Goal: Task Accomplishment & Management: Manage account settings

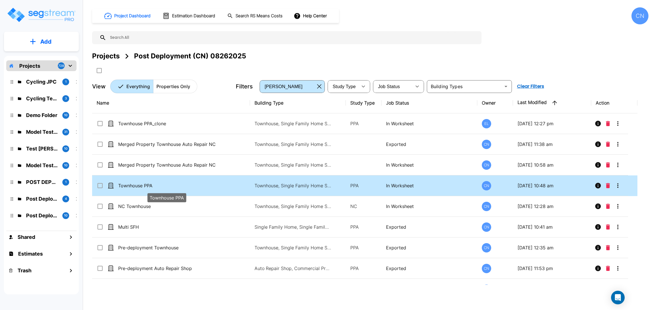
click at [202, 186] on p "Townhouse PPA" at bounding box center [167, 185] width 98 height 7
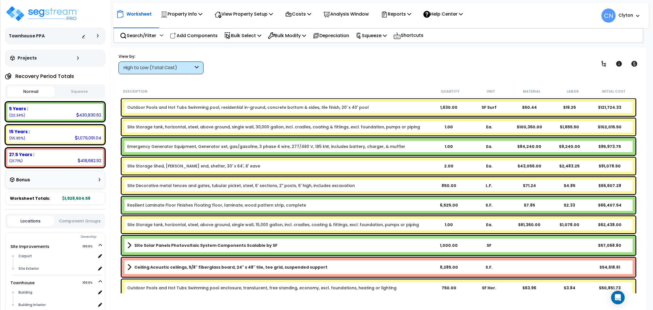
click at [309, 76] on div "Worksheet Property Info Property Setup Add Property Unit Template property Clon…" at bounding box center [379, 203] width 536 height 310
click at [156, 68] on div "High to Low (Total Cost)" at bounding box center [158, 68] width 70 height 7
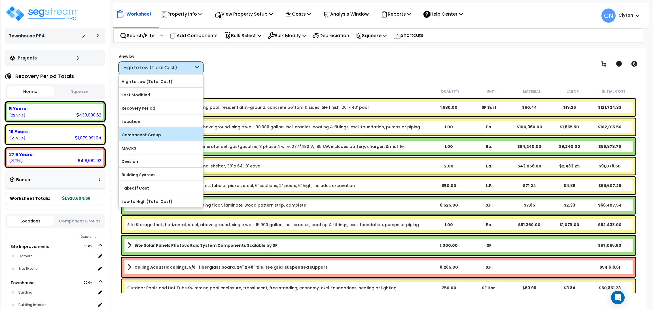
click at [150, 133] on label "Component Group" at bounding box center [161, 135] width 85 height 9
click at [0, 0] on input "Component Group" at bounding box center [0, 0] width 0 height 0
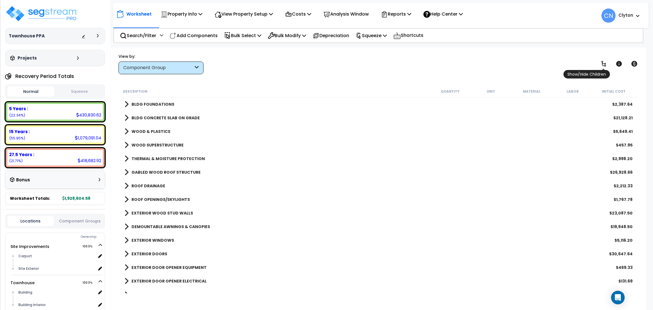
click at [601, 66] on icon at bounding box center [604, 63] width 7 height 7
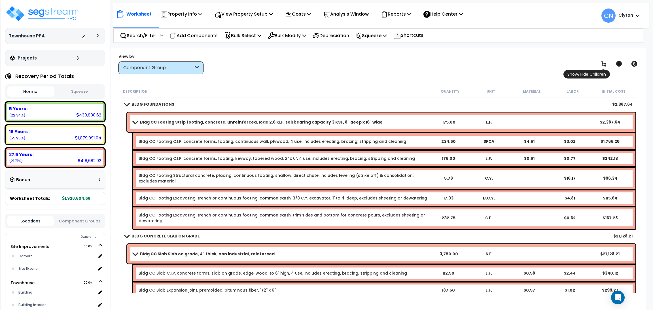
click at [601, 66] on icon at bounding box center [604, 63] width 7 height 7
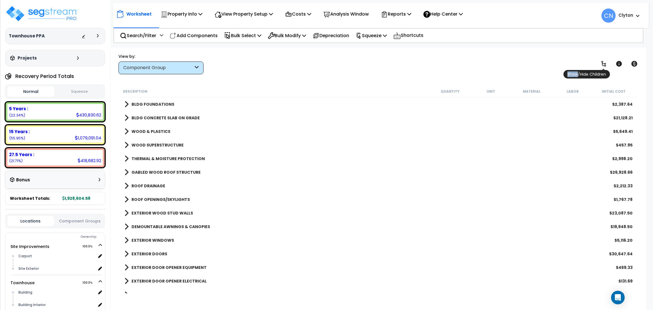
click at [601, 66] on icon at bounding box center [604, 63] width 7 height 7
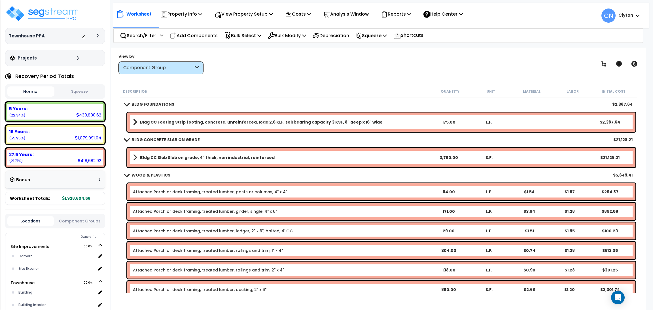
click at [390, 82] on div "Worksheet Property Info Property Setup Add Property Unit Template property Clon…" at bounding box center [379, 203] width 536 height 310
click at [388, 69] on div "View by: Component Group High to Low (Total Cost)" at bounding box center [379, 63] width 524 height 21
click at [277, 99] on div "BLDG FOUNDATIONS $2,387.64" at bounding box center [379, 105] width 514 height 14
click at [98, 36] on icon at bounding box center [98, 35] width 2 height 3
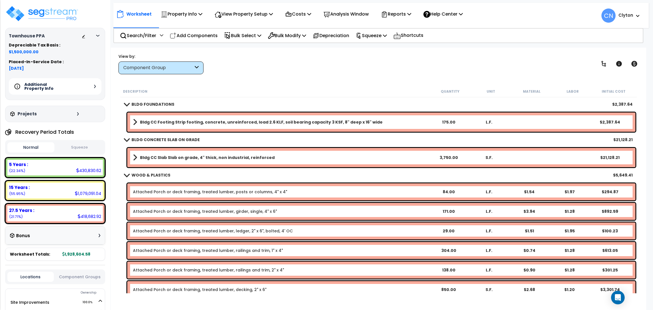
click at [96, 85] on div "Additional Property Info" at bounding box center [55, 86] width 93 height 16
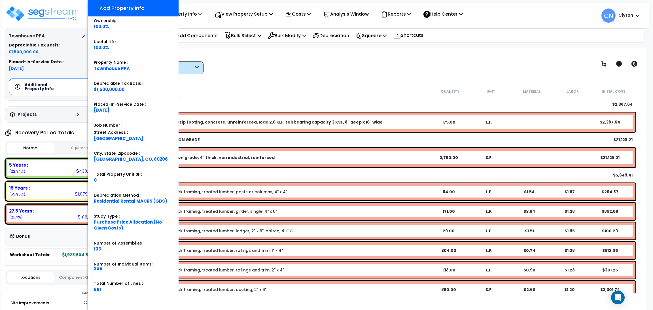
scroll to position [25, 0]
click at [335, 60] on div "View by: Component Group High to Low (Total Cost)" at bounding box center [379, 63] width 524 height 21
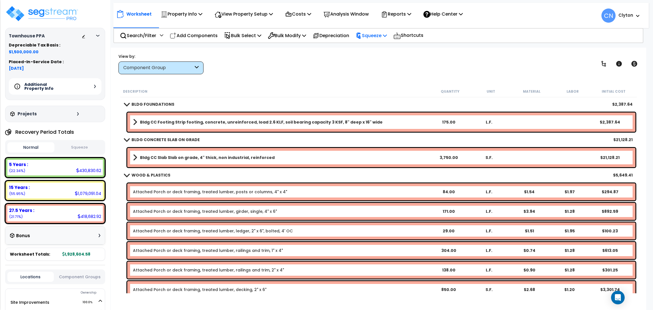
click at [373, 35] on p "Squeeze" at bounding box center [371, 36] width 31 height 8
click at [373, 45] on link "Squeeze" at bounding box center [381, 48] width 56 height 11
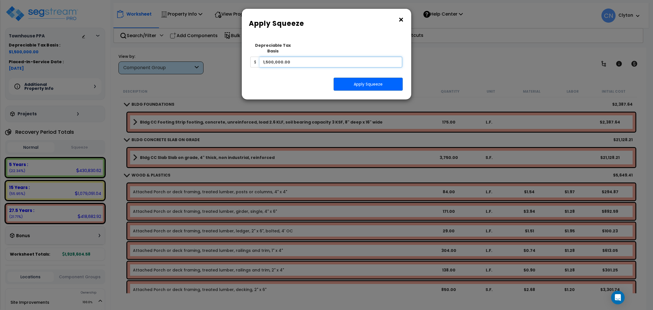
drag, startPoint x: 335, startPoint y: 61, endPoint x: 248, endPoint y: 61, distance: 87.9
click at [248, 61] on div "Squeeze Type Select 1. Squeeze Entire Worksheet 2. Squeeze by Takeoff Cost 3. S…" at bounding box center [324, 56] width 156 height 32
click at [400, 20] on button "×" at bounding box center [401, 19] width 6 height 9
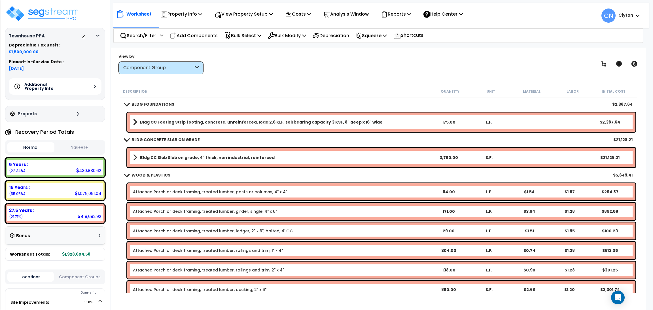
click at [322, 77] on div "Worksheet Property Info Property Setup Add Property Unit Template property Clon…" at bounding box center [379, 203] width 536 height 310
click at [81, 149] on button "Squeeze" at bounding box center [79, 148] width 47 height 10
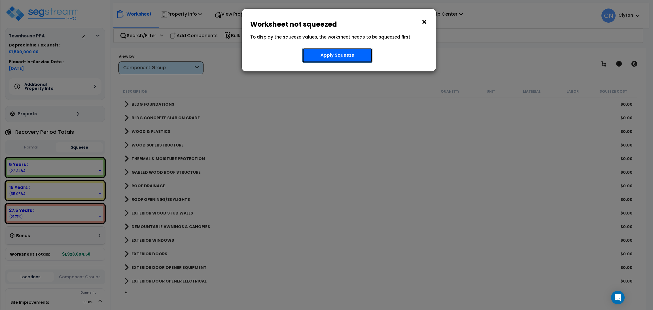
click at [353, 58] on button "Apply Squeeze" at bounding box center [338, 55] width 70 height 15
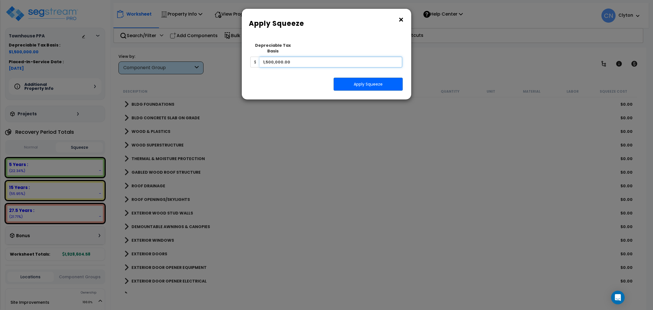
drag, startPoint x: 352, startPoint y: 60, endPoint x: 261, endPoint y: 60, distance: 90.2
click at [261, 60] on input "1,500,000.00" at bounding box center [331, 62] width 143 height 11
drag, startPoint x: 304, startPoint y: 55, endPoint x: 246, endPoint y: 60, distance: 58.3
click at [246, 60] on div "Squeeze Type Select 1. Squeeze Entire Worksheet 2. Squeeze by Takeoff Cost 3. S…" at bounding box center [324, 56] width 156 height 32
type input "1,200,000"
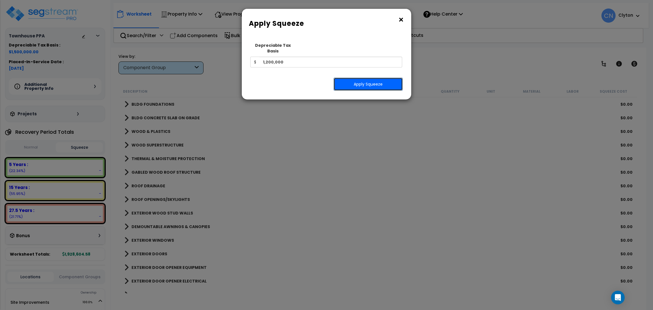
click at [358, 81] on button "Apply Squeeze" at bounding box center [368, 84] width 69 height 13
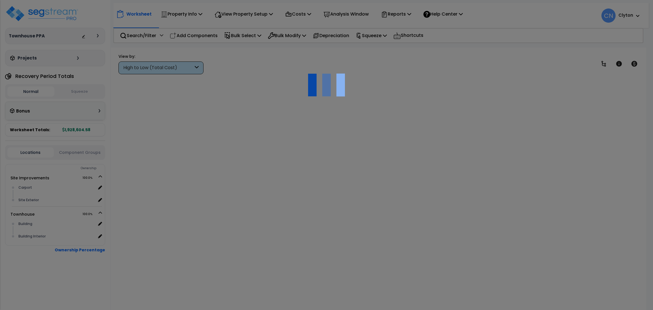
scroll to position [25, 0]
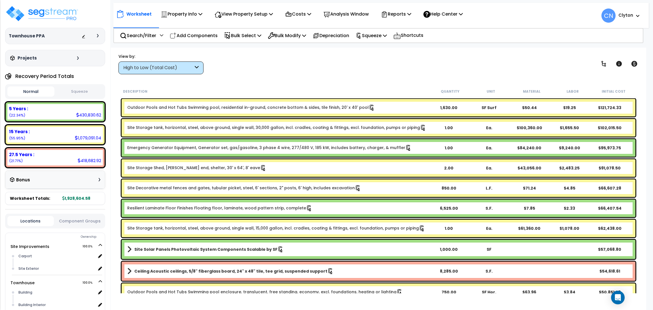
click at [343, 76] on div "Worksheet Property Info Property Setup Add Property Unit Template property Clon…" at bounding box center [379, 203] width 536 height 310
click at [72, 223] on button "Component Groups" at bounding box center [80, 221] width 47 height 6
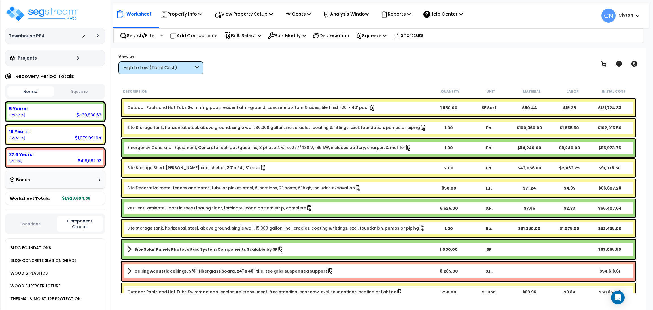
drag, startPoint x: 19, startPoint y: 225, endPoint x: 23, endPoint y: 224, distance: 3.5
click at [20, 225] on div "Locations Component Groups" at bounding box center [55, 224] width 100 height 20
click at [31, 221] on button "Locations" at bounding box center [30, 224] width 47 height 6
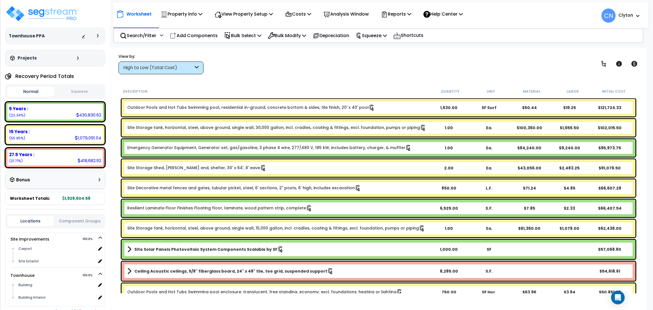
click at [67, 93] on button "Squeeze" at bounding box center [79, 92] width 47 height 10
click at [100, 180] on div "Bonus" at bounding box center [55, 179] width 90 height 11
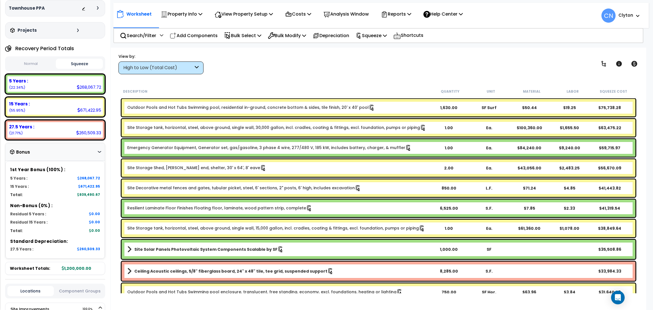
scroll to position [43, 0]
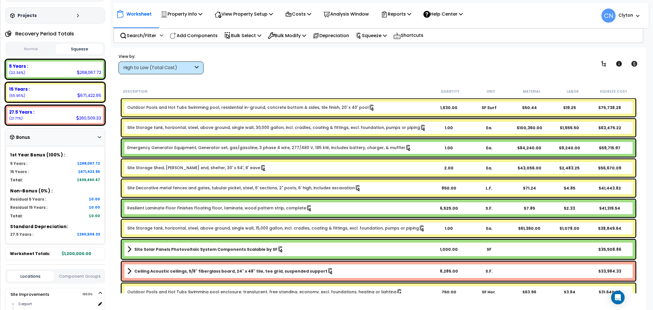
click at [96, 138] on div "Bonus" at bounding box center [55, 137] width 90 height 11
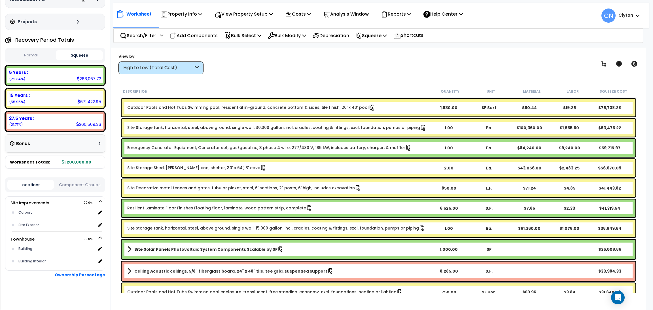
click at [96, 138] on div "Bonus" at bounding box center [55, 143] width 90 height 11
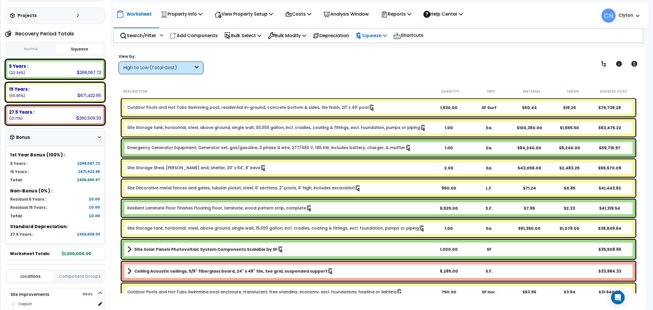
click at [374, 34] on p "Squeeze" at bounding box center [371, 36] width 31 height 8
click at [371, 58] on link "Reset Squeeze" at bounding box center [381, 59] width 56 height 11
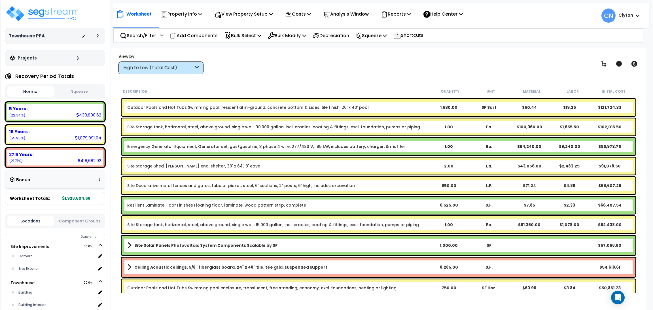
click at [85, 178] on div "Bonus" at bounding box center [55, 179] width 90 height 11
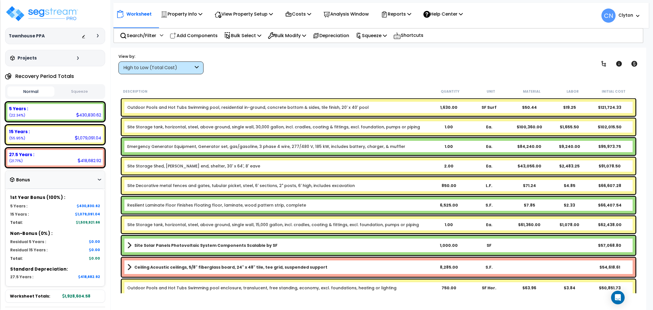
click at [379, 72] on div "View by: High to Low (Total Cost) High to Low (Total Cost)" at bounding box center [379, 63] width 524 height 21
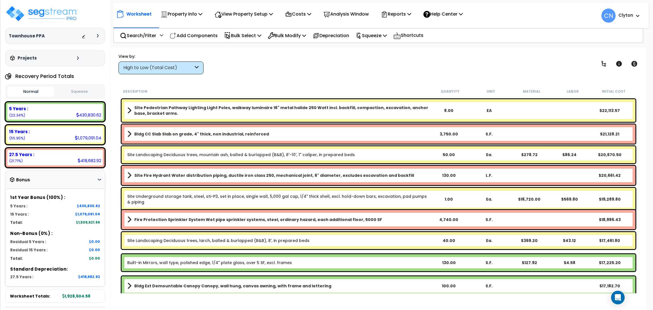
scroll to position [170, 0]
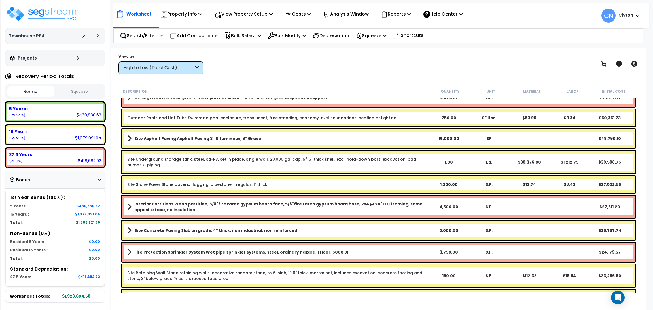
click at [142, 70] on div "High to Low (Total Cost)" at bounding box center [158, 68] width 70 height 7
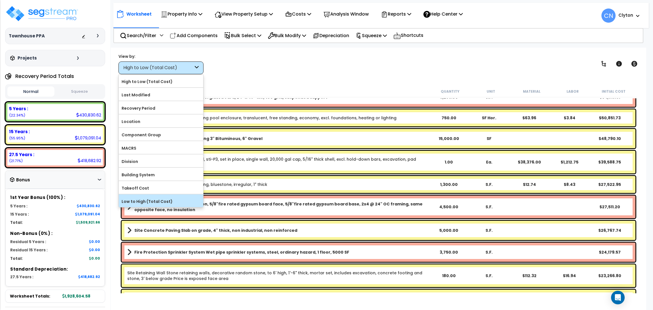
click at [141, 198] on div "Low to High (Total Cost)" at bounding box center [161, 201] width 85 height 13
click at [141, 200] on label "Low to High (Total Cost)" at bounding box center [161, 201] width 85 height 9
click at [0, 0] on input "Low to High (Total Cost)" at bounding box center [0, 0] width 0 height 0
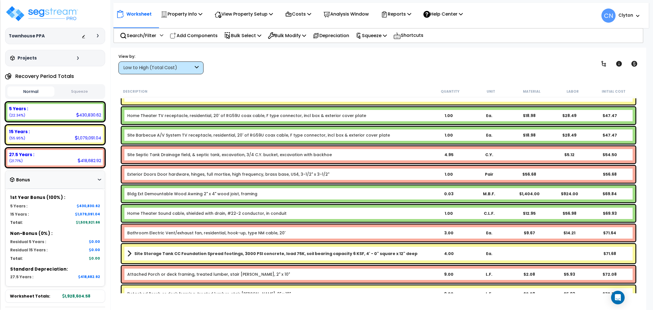
click at [383, 72] on div "View by: Low to High (Total Cost) High to Low (Total Cost)" at bounding box center [379, 63] width 524 height 21
click at [166, 66] on div "Low to High (Total Cost)" at bounding box center [158, 68] width 70 height 7
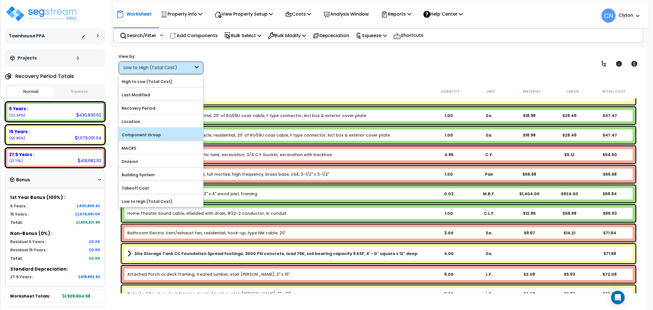
click at [148, 138] on label "Component Group" at bounding box center [161, 135] width 85 height 9
click at [0, 0] on input "Component Group" at bounding box center [0, 0] width 0 height 0
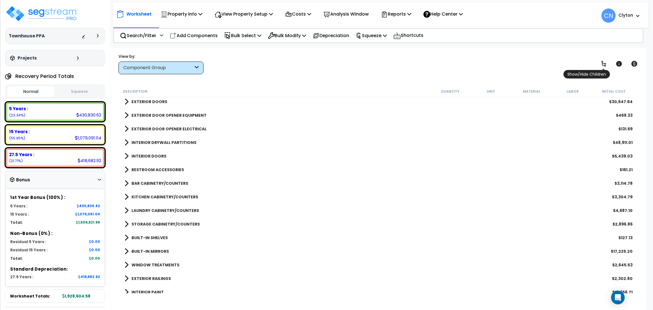
click at [603, 64] on icon at bounding box center [604, 63] width 7 height 7
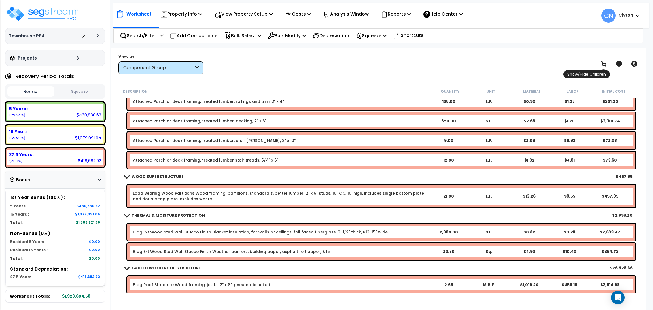
click at [603, 64] on icon at bounding box center [604, 63] width 7 height 7
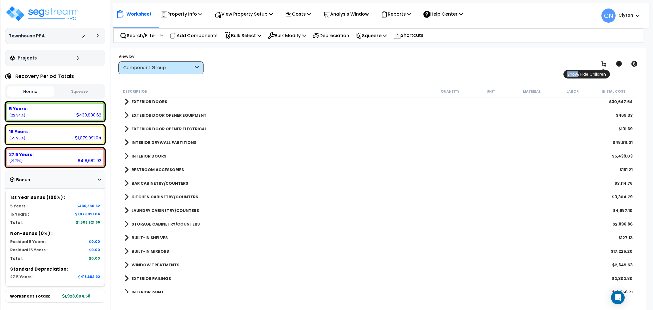
click at [603, 64] on icon at bounding box center [604, 63] width 7 height 7
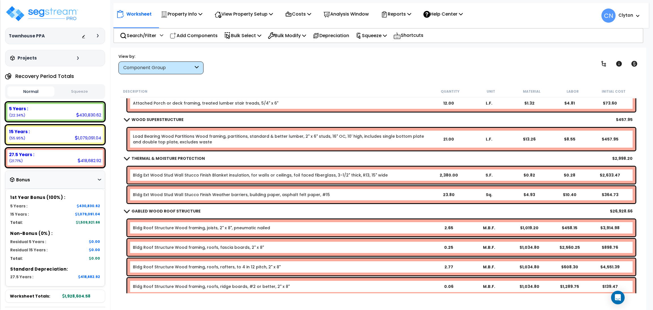
scroll to position [298, 0]
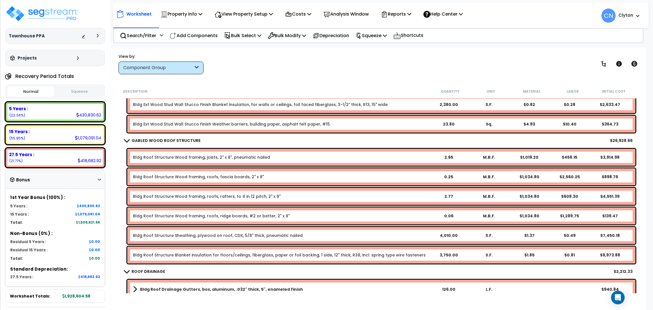
click at [405, 68] on div "View by: Component Group High to Low (Total Cost)" at bounding box center [379, 63] width 524 height 21
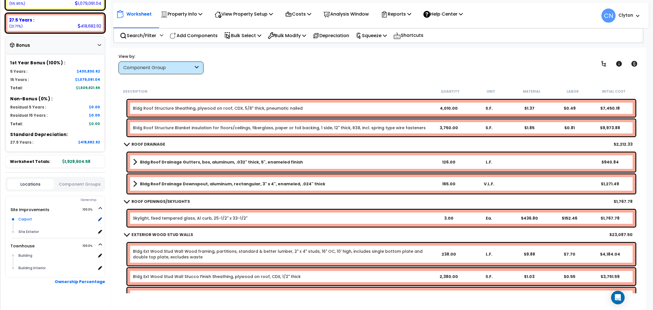
scroll to position [142, 0]
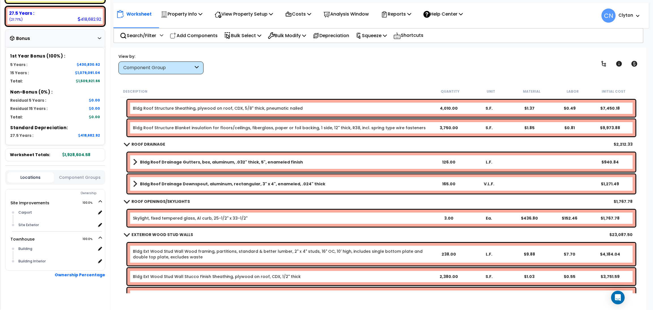
click at [79, 174] on button "Component Groups" at bounding box center [80, 177] width 47 height 6
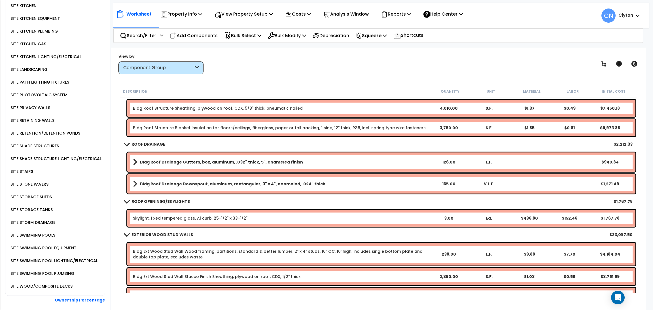
scroll to position [1732, 0]
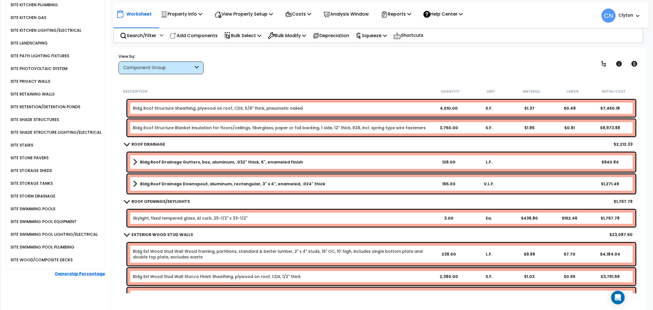
click at [81, 274] on b "Ownership Percentage" at bounding box center [80, 274] width 50 height 6
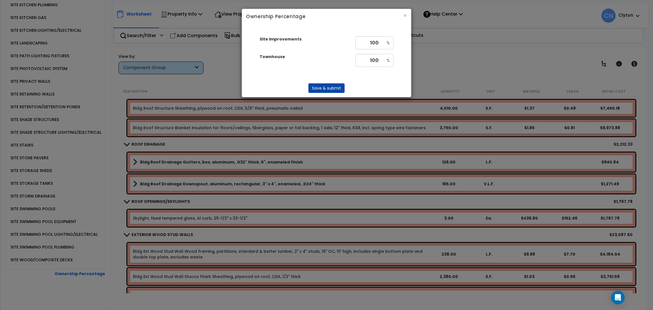
click at [318, 67] on td "Townhouse" at bounding box center [305, 61] width 96 height 18
click at [374, 41] on input "100" at bounding box center [370, 42] width 28 height 13
drag, startPoint x: 375, startPoint y: 44, endPoint x: 385, endPoint y: 44, distance: 9.4
click at [385, 44] on div "100 %" at bounding box center [375, 42] width 38 height 13
click at [404, 18] on button "×" at bounding box center [406, 15] width 4 height 6
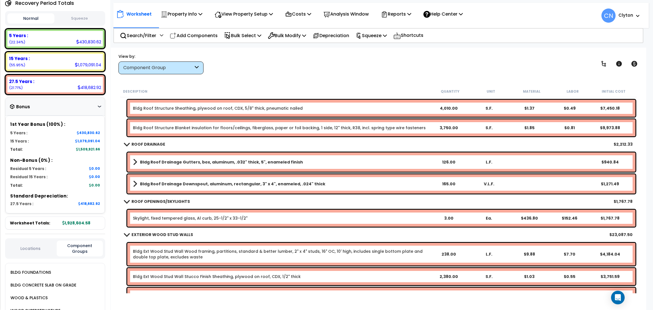
scroll to position [0, 0]
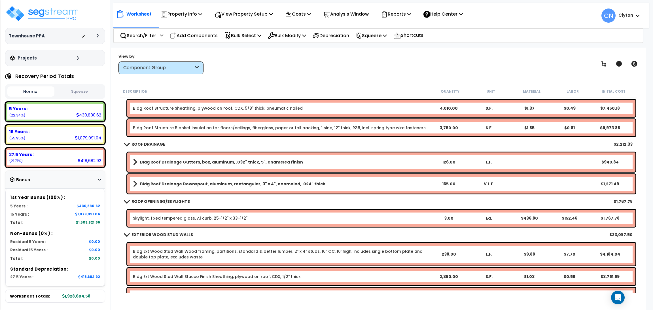
click at [465, 67] on div "View by: Component Group High to Low (Total Cost)" at bounding box center [379, 63] width 524 height 21
click at [489, 77] on div "Worksheet Property Info Property Setup Add Property Unit Template property Clon…" at bounding box center [379, 203] width 536 height 310
click at [452, 73] on div "View by: Component Group High to Low (Total Cost)" at bounding box center [379, 63] width 524 height 21
drag, startPoint x: 471, startPoint y: 58, endPoint x: 476, endPoint y: 60, distance: 5.2
click at [471, 58] on div "View by: Component Group High to Low (Total Cost)" at bounding box center [379, 63] width 524 height 21
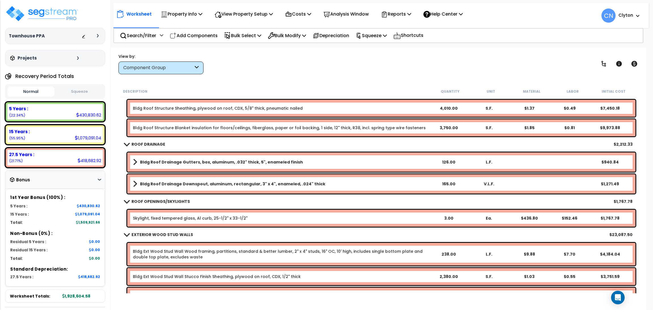
drag, startPoint x: 518, startPoint y: 69, endPoint x: 551, endPoint y: 80, distance: 34.6
click at [518, 68] on div "View by: Component Group High to Low (Total Cost)" at bounding box center [379, 63] width 524 height 21
click at [352, 7] on div "Analysis Window" at bounding box center [346, 13] width 45 height 13
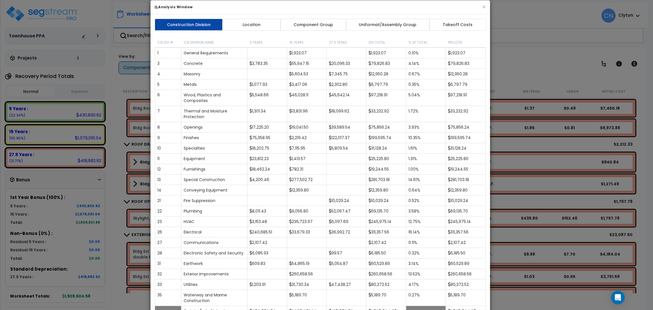
drag, startPoint x: 393, startPoint y: 21, endPoint x: 387, endPoint y: 12, distance: 10.8
click at [387, 12] on div "× Analysis Window" at bounding box center [321, 7] width 340 height 14
click at [255, 27] on link "Location" at bounding box center [251, 25] width 59 height 12
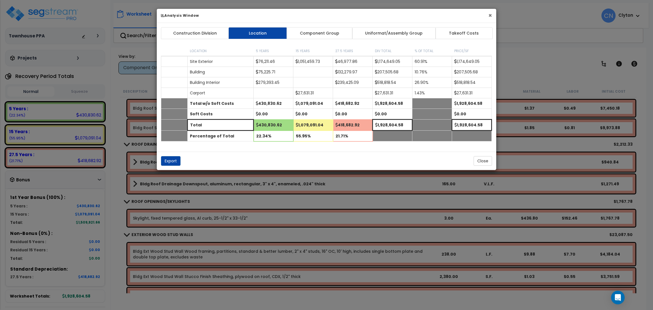
click at [491, 15] on button "×" at bounding box center [491, 15] width 4 height 6
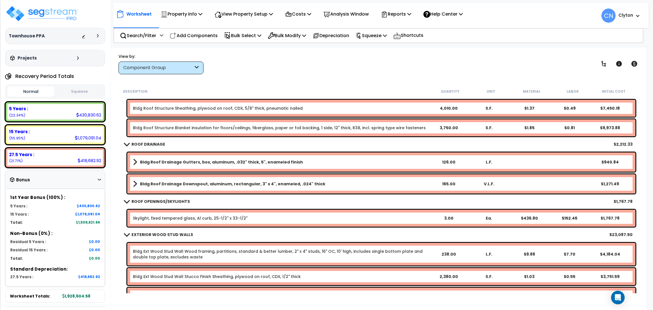
click at [326, 65] on div "View by: Component Group High to Low (Total Cost)" at bounding box center [379, 63] width 524 height 21
click at [180, 63] on div "Component Group" at bounding box center [161, 68] width 85 height 13
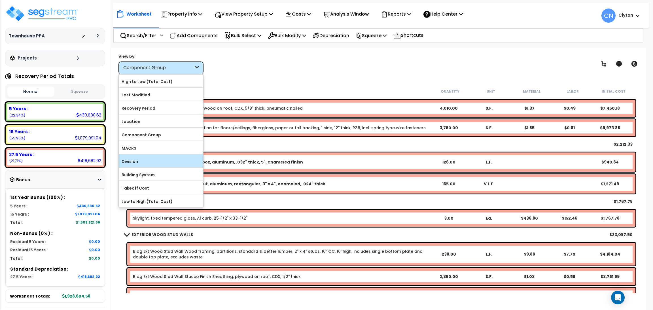
click at [149, 164] on label "Division" at bounding box center [161, 161] width 85 height 9
click at [0, 0] on input "Division" at bounding box center [0, 0] width 0 height 0
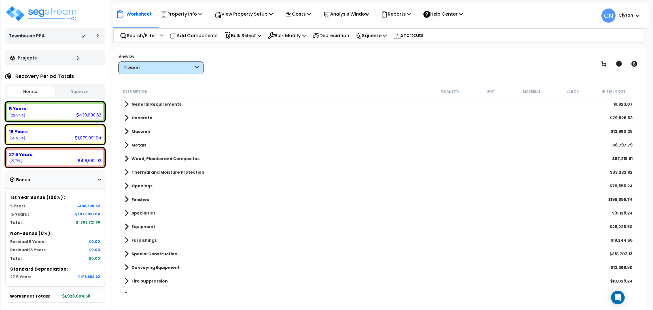
click at [159, 102] on b "General Requirements" at bounding box center [157, 105] width 50 height 6
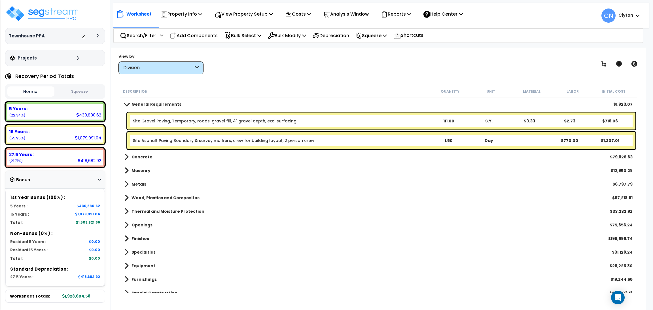
click at [138, 155] on b "Concrete" at bounding box center [142, 157] width 21 height 6
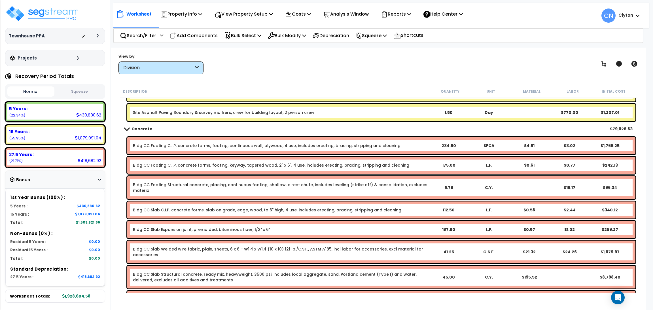
scroll to position [43, 0]
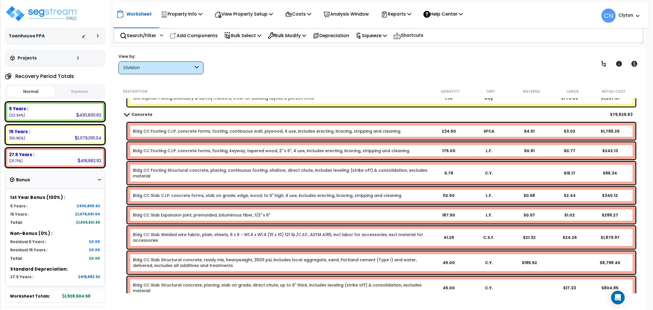
click at [130, 115] on span at bounding box center [127, 114] width 8 height 4
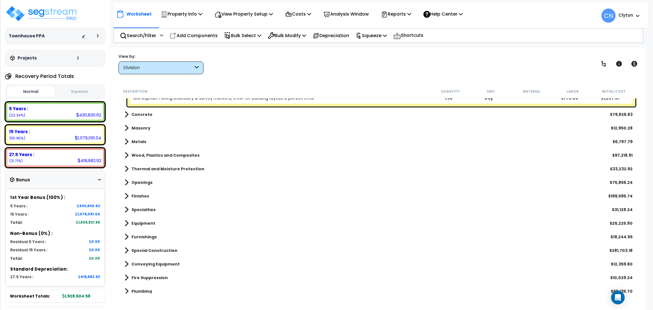
click at [134, 183] on b "Openings" at bounding box center [142, 183] width 21 height 6
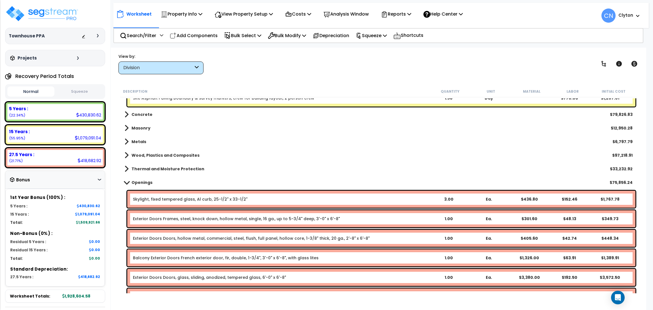
click at [134, 183] on b "Openings" at bounding box center [142, 183] width 21 height 6
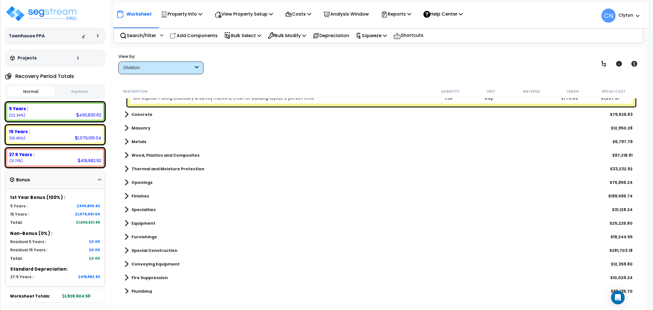
scroll to position [85, 0]
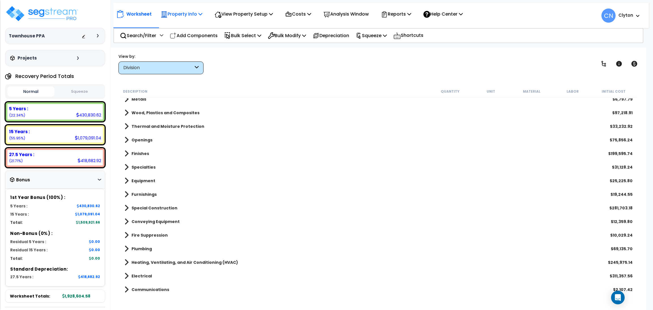
click at [191, 14] on p "Property Info" at bounding box center [182, 14] width 42 height 8
click at [362, 67] on div "View by: Division High to Low (Total Cost)" at bounding box center [379, 63] width 524 height 21
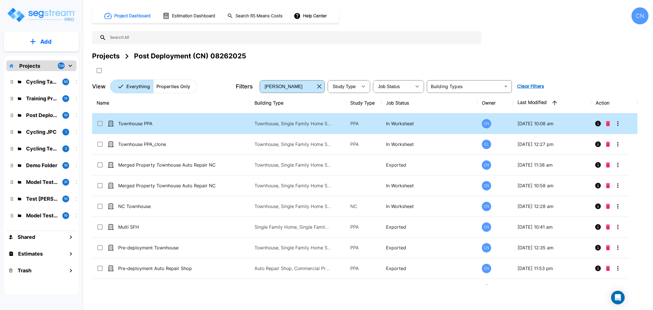
click at [210, 128] on td "Townhouse PPA" at bounding box center [171, 123] width 158 height 21
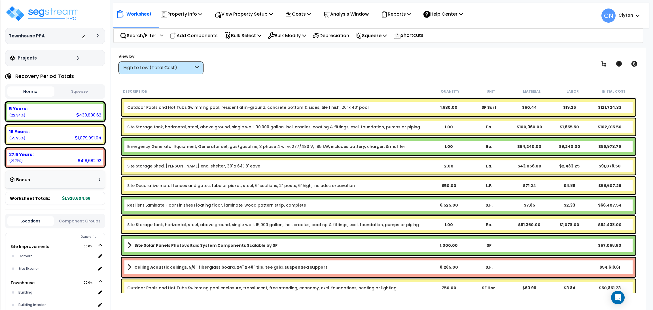
click at [302, 72] on div "View by: High to Low (Total Cost) High to Low (Total Cost)" at bounding box center [379, 63] width 524 height 21
click at [178, 12] on p "Property Info" at bounding box center [182, 14] width 42 height 8
click at [181, 29] on link "Property Setup" at bounding box center [186, 26] width 56 height 11
click at [511, 65] on div "View by: High to Low (Total Cost) High to Low (Total Cost)" at bounding box center [379, 63] width 524 height 21
click at [358, 63] on div "View by: High to Low (Total Cost) High to Low (Total Cost)" at bounding box center [379, 63] width 524 height 21
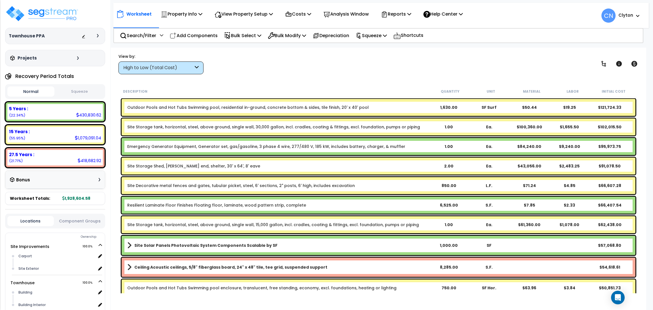
click at [300, 79] on div "Worksheet Property Info Property Setup Add Property Unit Template property Clon…" at bounding box center [379, 203] width 536 height 310
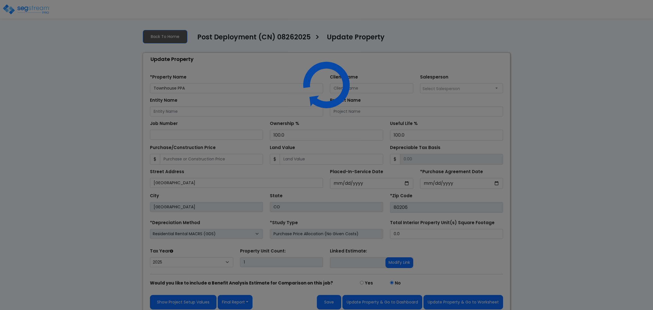
select select "2025"
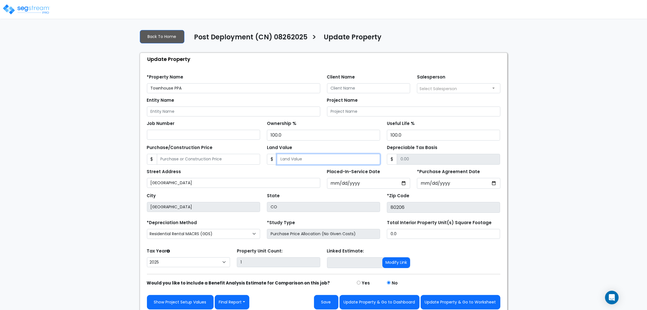
click at [304, 157] on input "Land Value" at bounding box center [328, 159] width 103 height 11
type input "15,615"
click at [323, 137] on input "100.0" at bounding box center [323, 135] width 113 height 11
click at [341, 149] on div "Land Value $ 15,615" at bounding box center [323, 153] width 113 height 21
click at [408, 158] on input "Depreciable Tax Basis" at bounding box center [448, 159] width 103 height 11
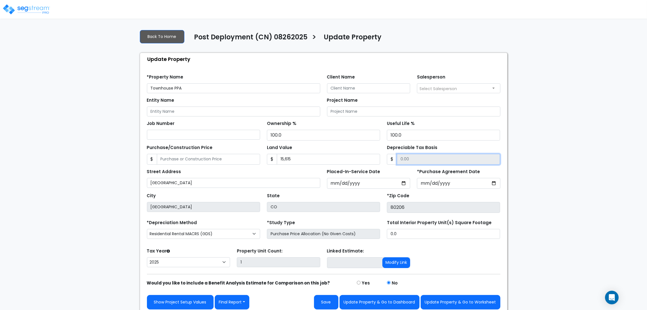
click at [410, 158] on input "Depreciable Tax Basis" at bounding box center [448, 159] width 103 height 11
drag, startPoint x: 414, startPoint y: 160, endPoint x: 387, endPoint y: 158, distance: 27.0
click at [387, 158] on div "$" at bounding box center [443, 159] width 113 height 11
click at [358, 149] on div "Land Value $ 15,615" at bounding box center [323, 153] width 113 height 21
click at [320, 160] on input "15,615" at bounding box center [328, 159] width 103 height 11
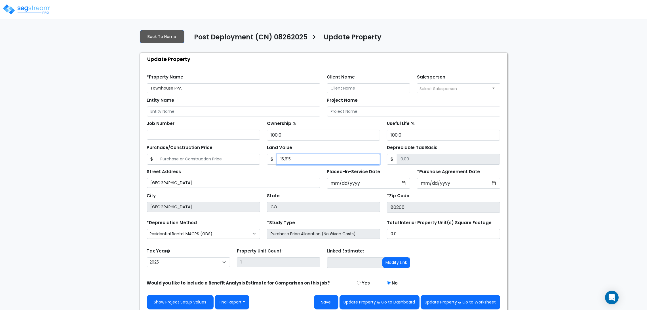
click at [320, 160] on input "15,615" at bounding box center [328, 159] width 103 height 11
click at [224, 164] on input "Purchase/Construction Price" at bounding box center [208, 159] width 103 height 11
type input "1"
type input "-15614.00"
type input "15"
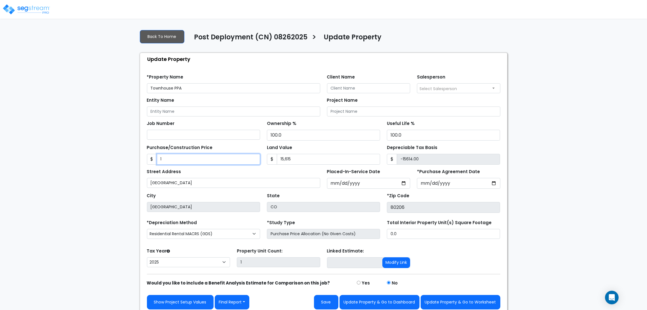
type input "-15600.00"
type input "151"
type input "-15464.00"
type input "1515"
type input "-14100.00"
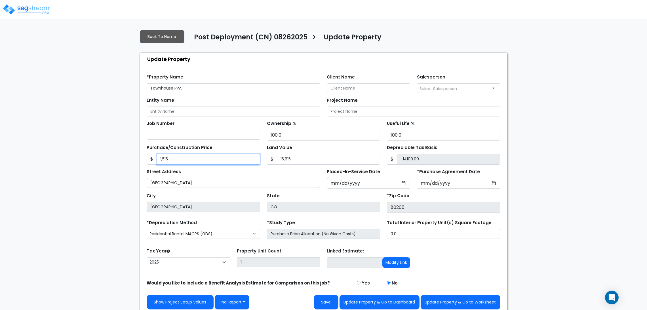
type input "1,5156"
type input "-459.00"
type input "15,1561"
type input "135946.00"
type input "15,15615"
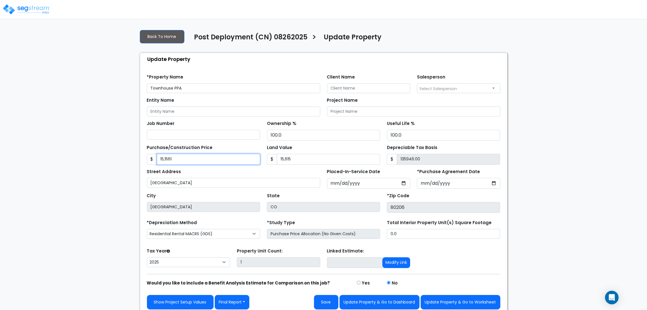
type input "1500000.00"
type input "15,156153"
type input "15140538.00"
type input "15,1561536"
type input "151545921.00"
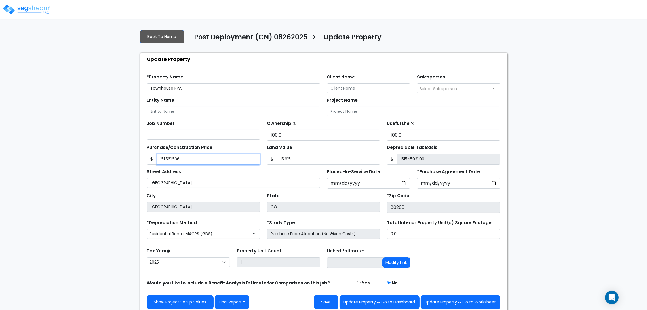
type input "151,561,536"
type input "0"
click at [109, 179] on div "We are Building your Property. So please grab a coffee and let us do the heavy …" at bounding box center [323, 170] width 647 height 290
click at [544, 106] on div "We are Building your Property. So please grab a coffee and let us do the heavy …" at bounding box center [323, 170] width 647 height 290
click at [292, 157] on input "0" at bounding box center [328, 159] width 103 height 11
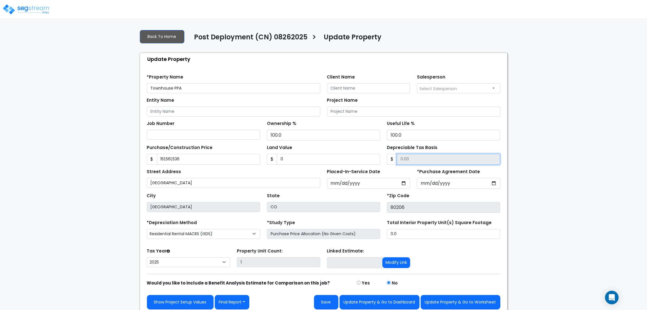
drag, startPoint x: 426, startPoint y: 156, endPoint x: 392, endPoint y: 157, distance: 34.1
click at [392, 157] on div "$" at bounding box center [443, 159] width 113 height 11
type input "5"
type input "151561531.00"
click at [285, 163] on input "Land Value" at bounding box center [328, 159] width 103 height 11
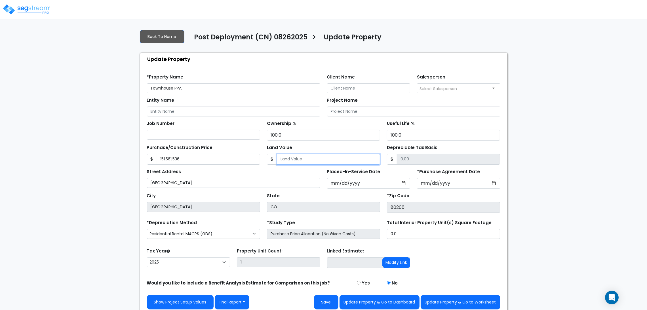
type input "0"
type input "1,512,123"
click at [309, 158] on input "0" at bounding box center [328, 159] width 103 height 11
type input "1"
type input "1512122.00"
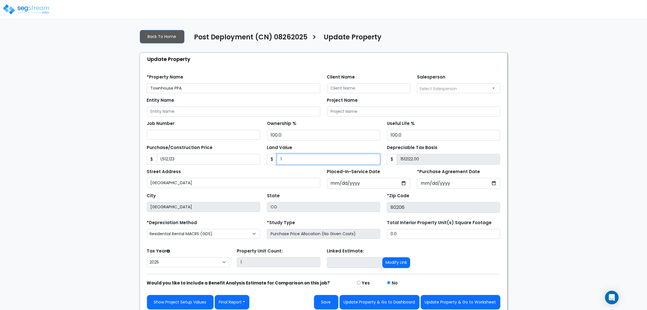
type input "10"
type input "1512113.00"
type input "100"
type input "1512023.00"
type input "1000"
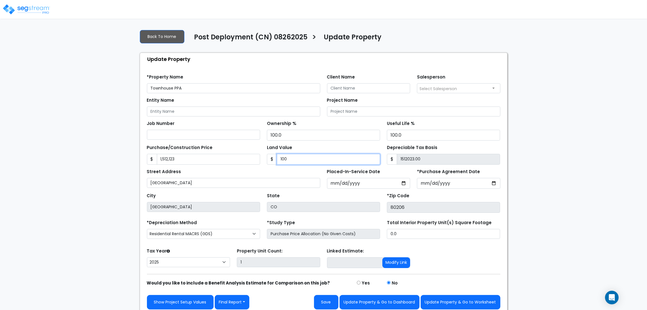
type input "1511123.00"
click at [92, 164] on div "We are Building your Property. So please grab a coffee and let us do the heavy …" at bounding box center [323, 170] width 647 height 290
click at [309, 161] on input "1,000" at bounding box center [328, 159] width 103 height 11
type input "0"
drag, startPoint x: 383, startPoint y: 145, endPoint x: 460, endPoint y: 164, distance: 79.7
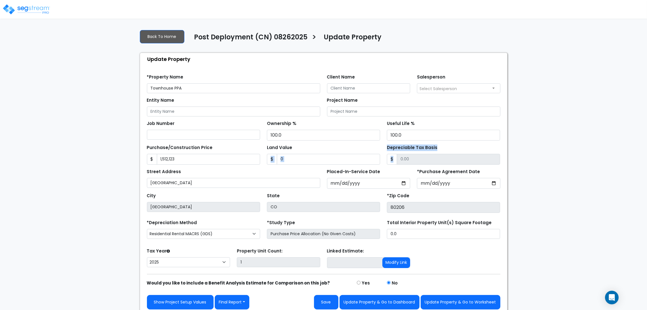
click at [460, 164] on div "Purchase/Construction Price $ 1,512,123 Land Value $ 0 $" at bounding box center [323, 153] width 360 height 24
click at [463, 154] on input "Depreciable Tax Basis" at bounding box center [448, 159] width 103 height 11
click at [302, 162] on input "0" at bounding box center [328, 159] width 103 height 11
click at [258, 153] on div "Purchase/Construction Price $ 1,512,123" at bounding box center [203, 153] width 113 height 21
drag, startPoint x: 261, startPoint y: 142, endPoint x: 347, endPoint y: 158, distance: 87.4
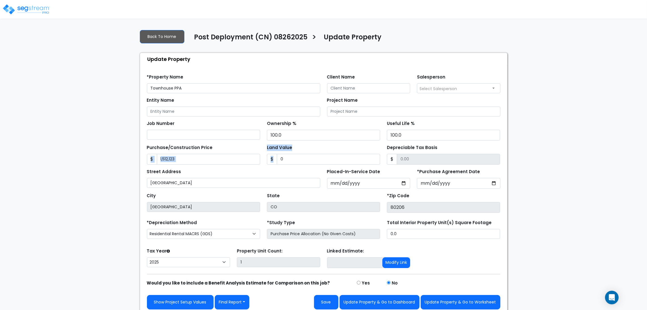
click at [342, 160] on div "Purchase/Construction Price $ 1,512,123 Land Value $ 0 $" at bounding box center [323, 153] width 360 height 24
click at [345, 153] on div "Land Value $ 0" at bounding box center [323, 153] width 113 height 21
click at [310, 158] on input "0" at bounding box center [328, 159] width 103 height 11
type input "2"
type input "1512121.00"
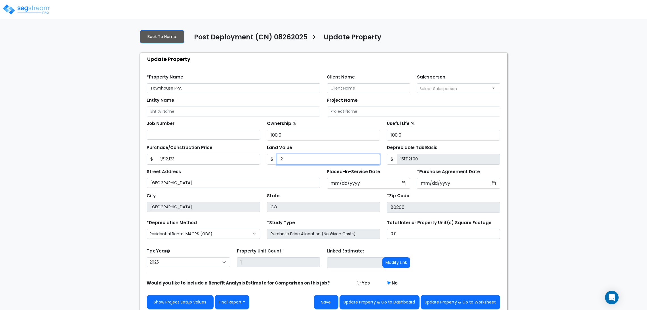
drag, startPoint x: 303, startPoint y: 157, endPoint x: 252, endPoint y: 159, distance: 50.8
click at [253, 159] on div "Purchase/Construction Price $ 1,512,123 Land Value $ 2 $ 1512121.00" at bounding box center [323, 153] width 360 height 24
click at [297, 158] on input "2" at bounding box center [328, 159] width 103 height 11
click at [284, 160] on input "2" at bounding box center [328, 159] width 103 height 11
drag, startPoint x: 286, startPoint y: 160, endPoint x: 272, endPoint y: 159, distance: 13.7
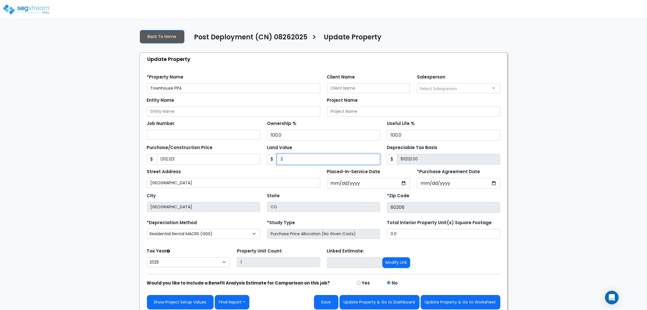
click at [272, 159] on div "$ 2" at bounding box center [323, 159] width 113 height 11
type input "0"
click at [70, 191] on div "We are Building your Property. So please grab a coffee and let us do the heavy …" at bounding box center [323, 170] width 647 height 290
